Goal: Transaction & Acquisition: Purchase product/service

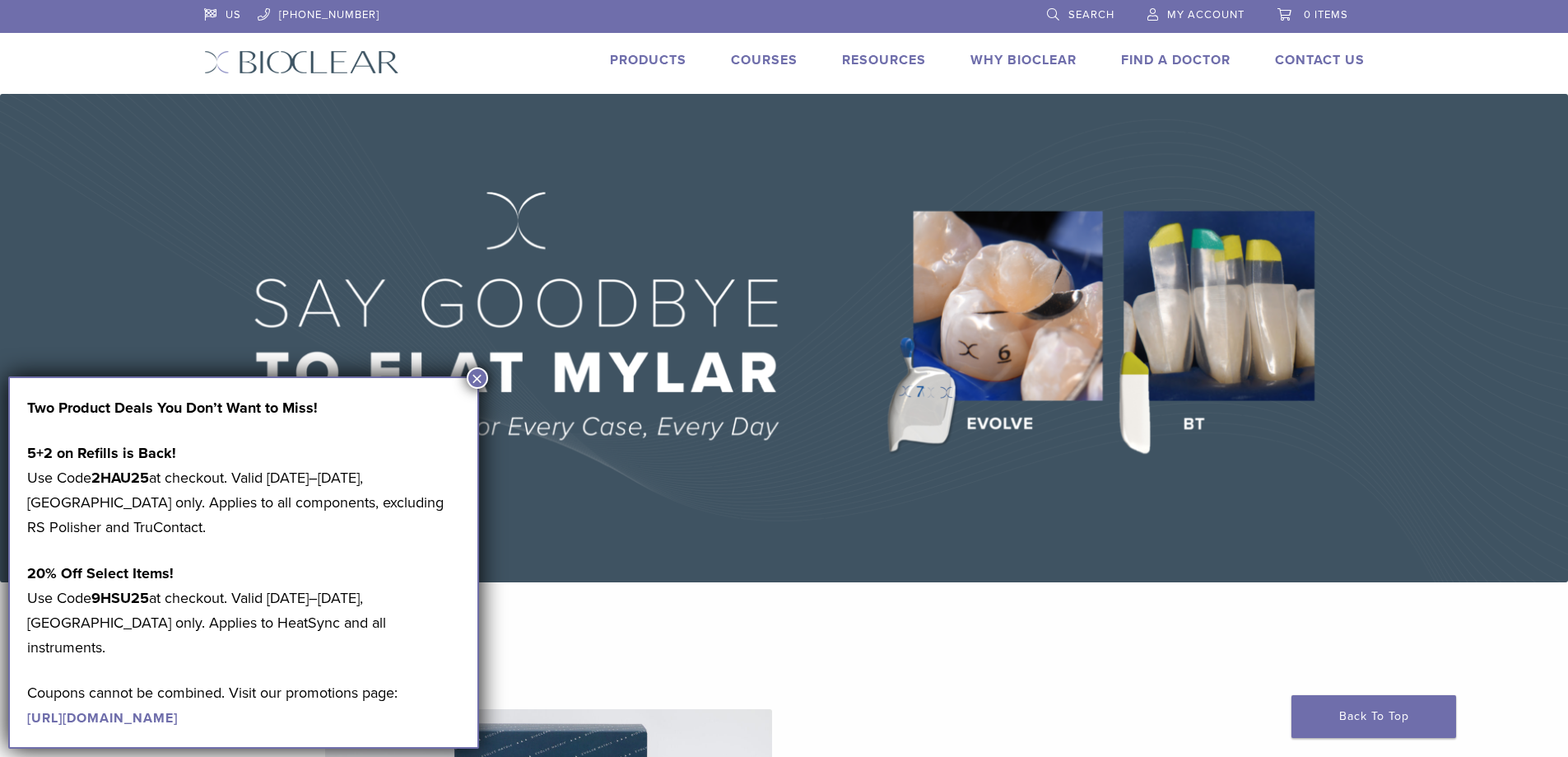
click at [1057, 9] on link "Search" at bounding box center [1080, 12] width 68 height 25
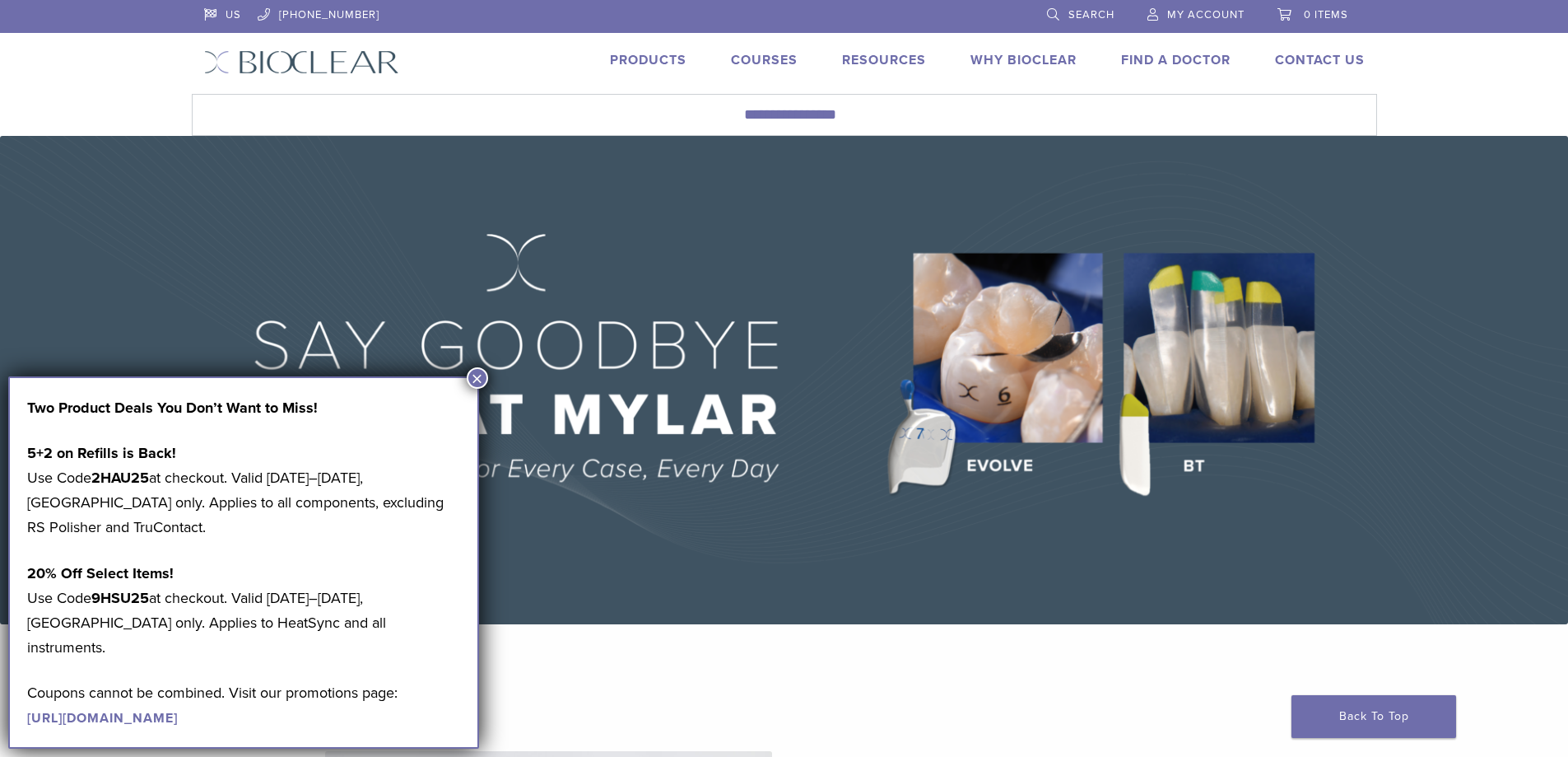
click at [1058, 15] on link "Search" at bounding box center [1080, 12] width 68 height 25
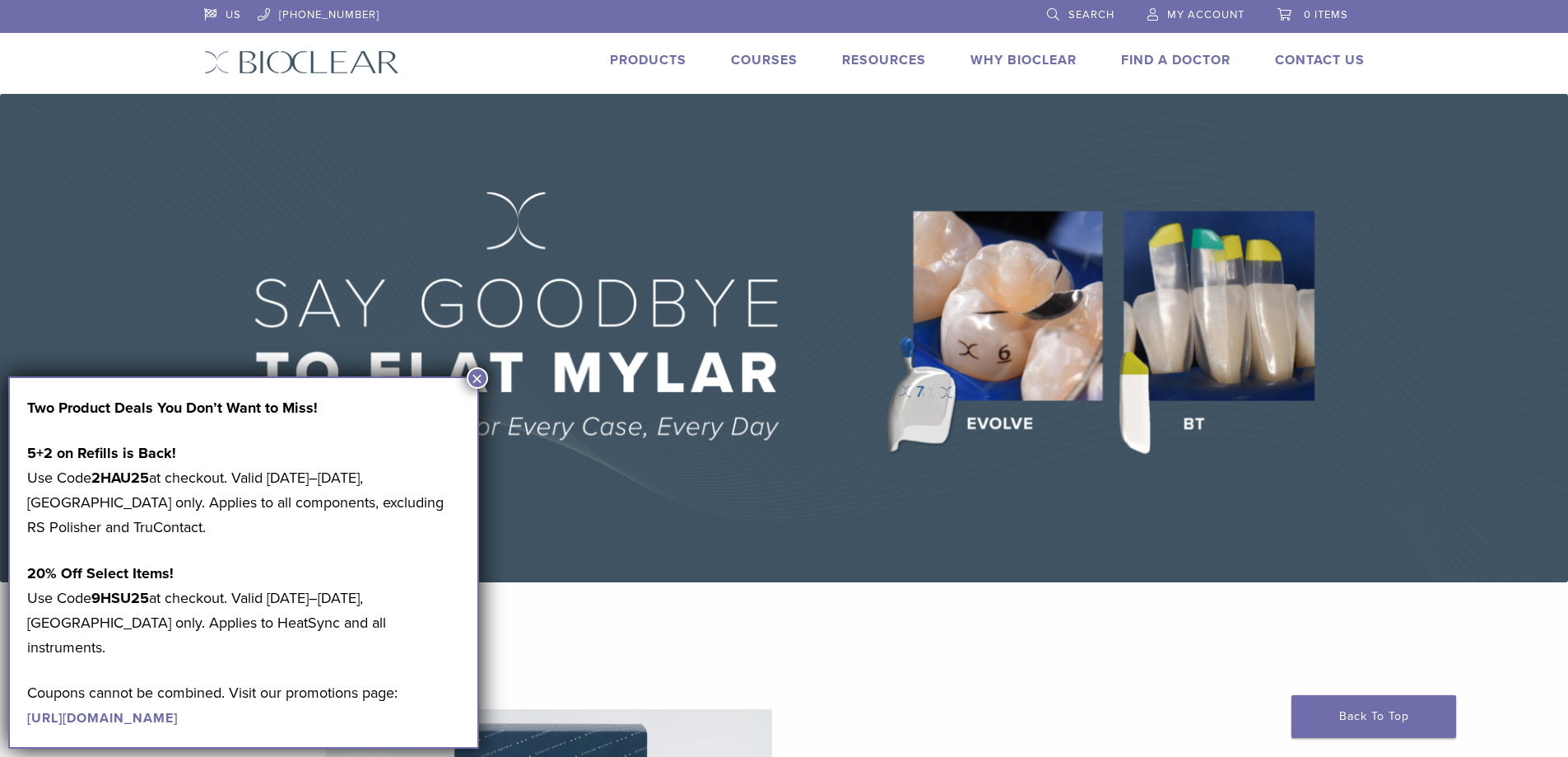
click at [480, 372] on button "×" at bounding box center [477, 377] width 21 height 21
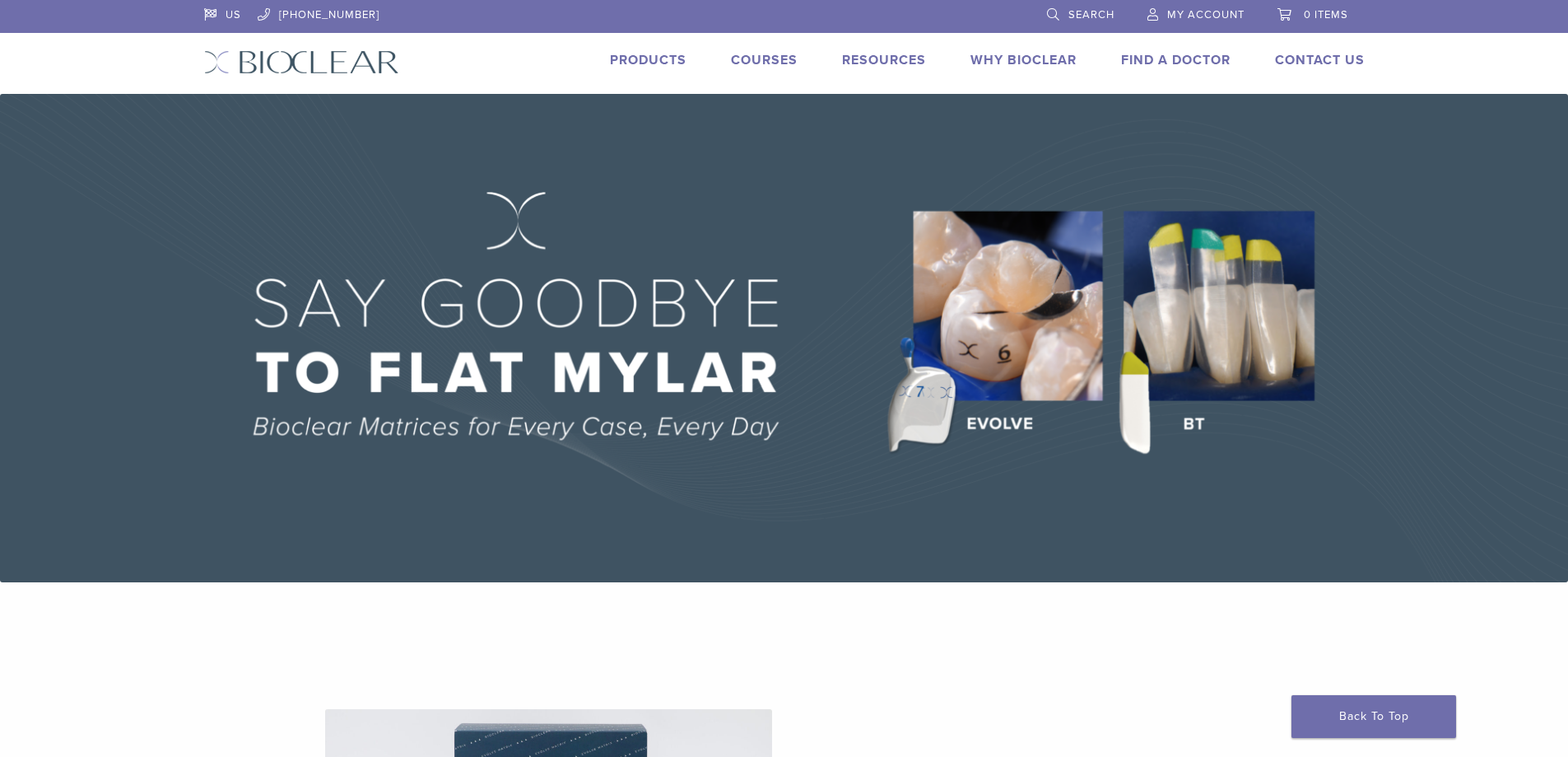
click at [1097, 12] on span "Search" at bounding box center [1092, 15] width 46 height 13
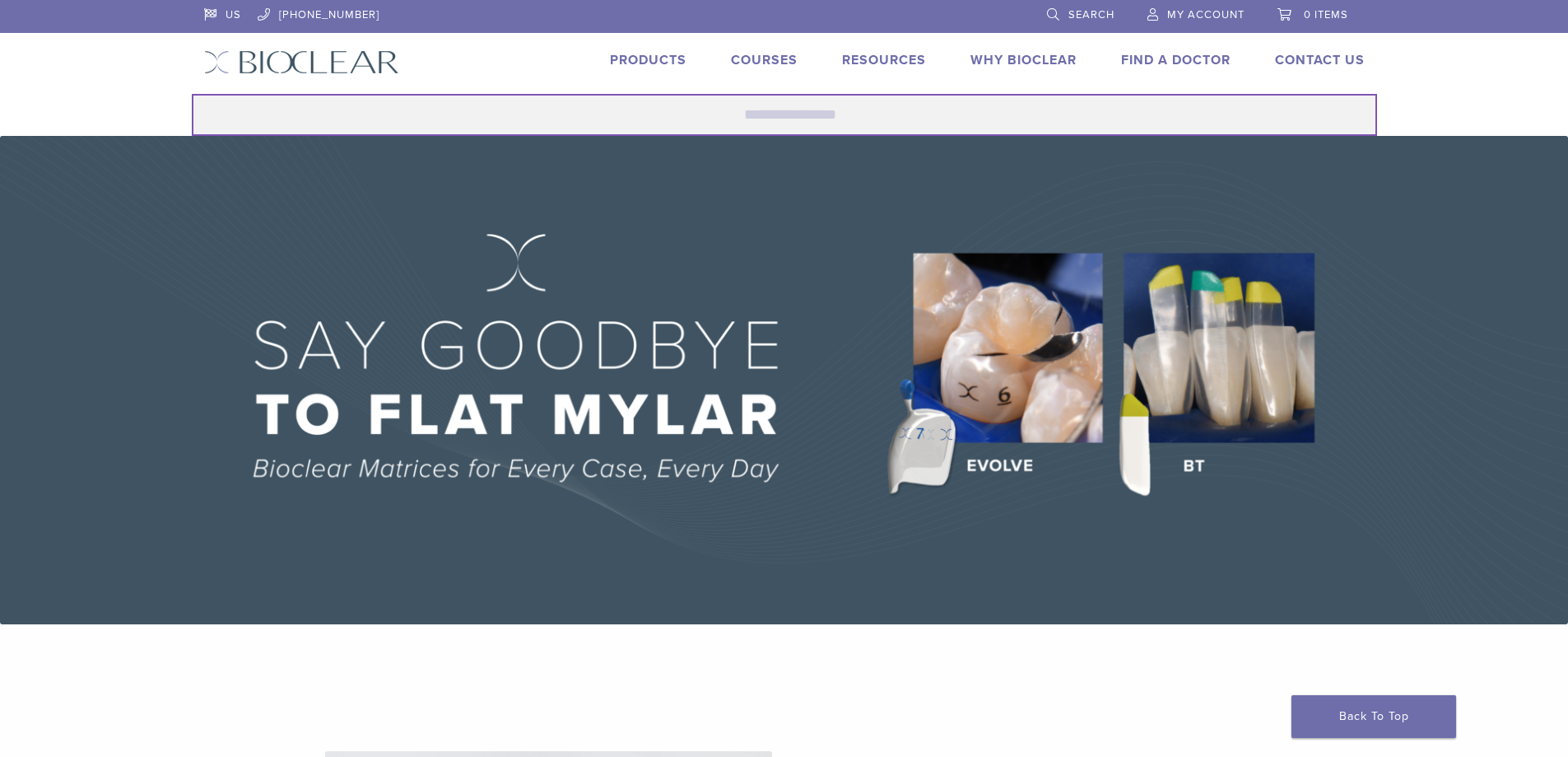
click at [746, 117] on input "Search for:" at bounding box center [784, 114] width 1185 height 42
type input "**********"
click at [191, 93] on button "Search" at bounding box center [191, 93] width 1 height 1
